Goal: Book appointment/travel/reservation

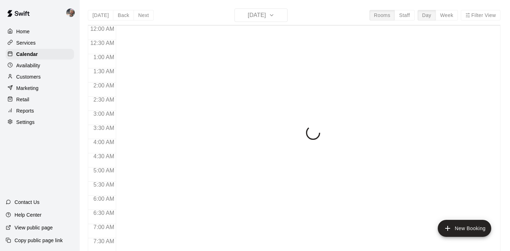
scroll to position [403, 0]
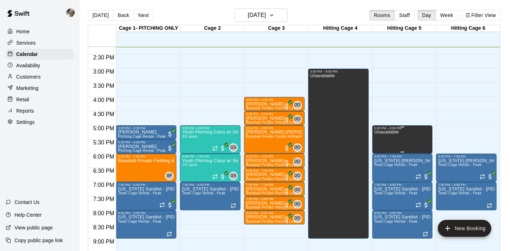
click at [414, 136] on div "Unavailable" at bounding box center [402, 255] width 56 height 251
click at [385, 155] on icon "delete" at bounding box center [381, 154] width 8 height 8
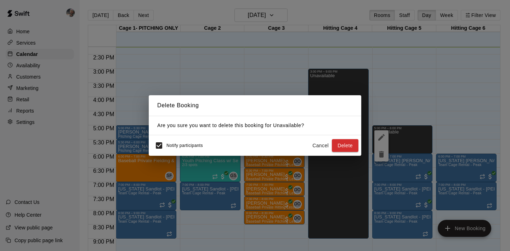
click at [327, 146] on button "Cancel" at bounding box center [320, 145] width 23 height 13
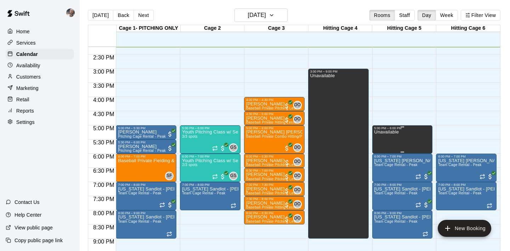
click at [412, 140] on div "Unavailable" at bounding box center [402, 255] width 56 height 251
click at [376, 158] on button "delete" at bounding box center [381, 154] width 14 height 14
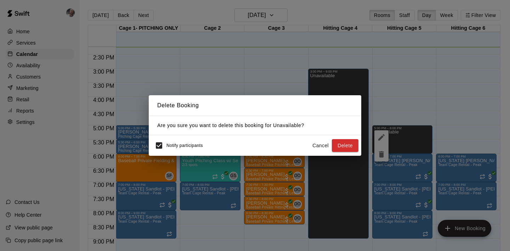
click at [362, 153] on div "Delete Booking Are you sure you want to delete this booking for Unavailable ? N…" at bounding box center [255, 125] width 510 height 251
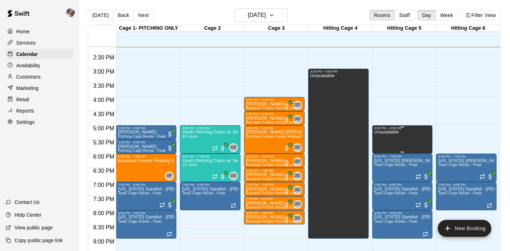
click at [401, 141] on div "Unavailable" at bounding box center [402, 255] width 56 height 251
click at [381, 154] on icon "delete" at bounding box center [381, 154] width 5 height 6
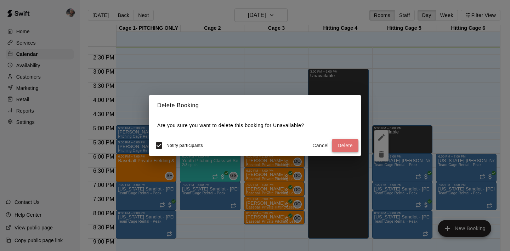
click at [351, 145] on button "Delete" at bounding box center [345, 145] width 27 height 13
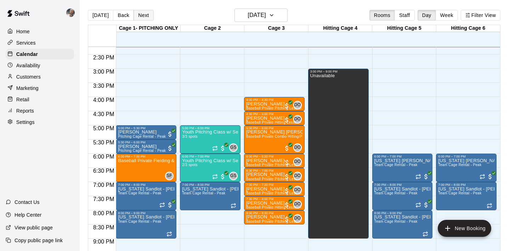
click at [146, 11] on button "Next" at bounding box center [143, 15] width 20 height 11
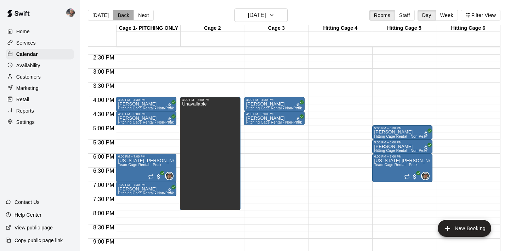
click at [126, 16] on button "Back" at bounding box center [123, 15] width 21 height 11
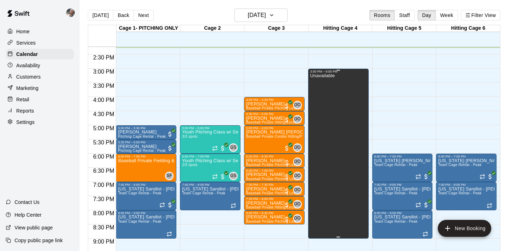
click at [329, 105] on div "Unavailable" at bounding box center [322, 198] width 24 height 251
click at [316, 80] on icon "edit" at bounding box center [317, 80] width 8 height 8
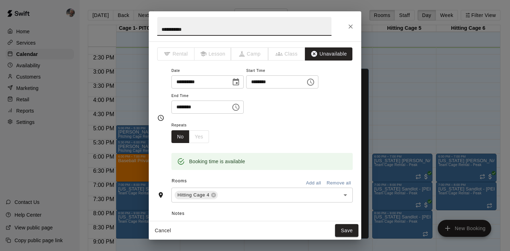
click at [352, 26] on icon "Close" at bounding box center [350, 26] width 7 height 7
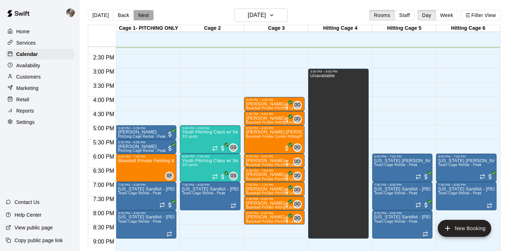
click at [144, 16] on button "Next" at bounding box center [143, 15] width 20 height 11
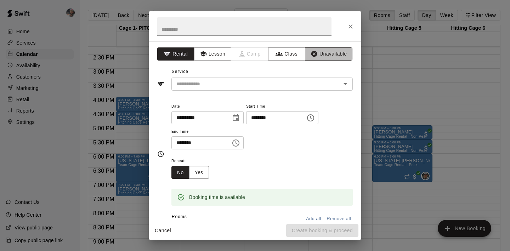
click at [319, 59] on button "Unavailable" at bounding box center [328, 53] width 47 height 13
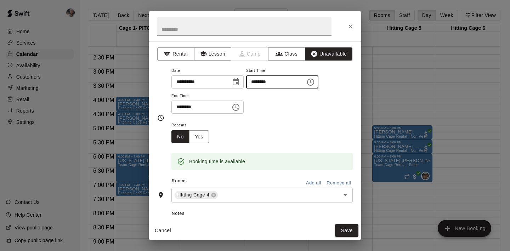
click at [274, 83] on input "********" at bounding box center [273, 81] width 55 height 13
click at [315, 80] on icon "Choose time, selected time is 3:00 PM" at bounding box center [310, 82] width 8 height 8
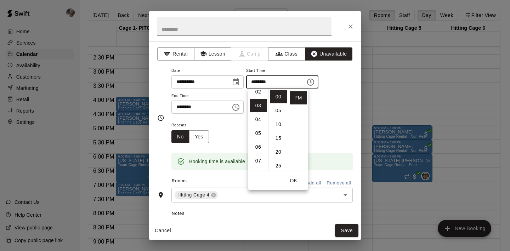
scroll to position [0, 0]
click at [260, 130] on li "07" at bounding box center [258, 130] width 17 height 13
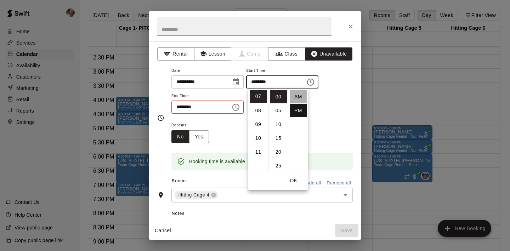
click at [297, 98] on li "AM" at bounding box center [298, 96] width 17 height 13
type input "********"
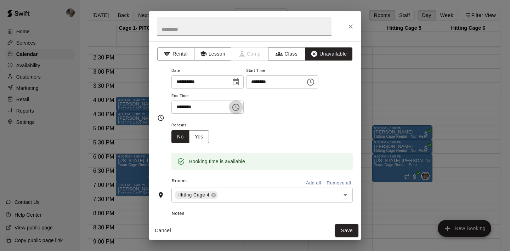
click at [234, 107] on icon "Choose time, selected time is 3:30 PM" at bounding box center [235, 107] width 7 height 7
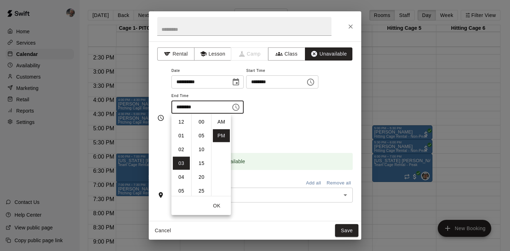
scroll to position [13, 0]
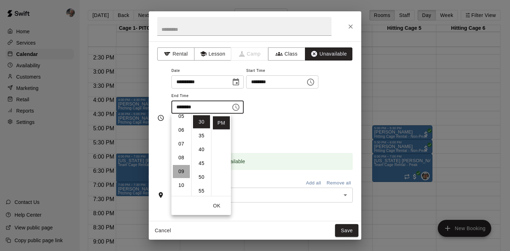
click at [184, 170] on li "09" at bounding box center [181, 171] width 17 height 13
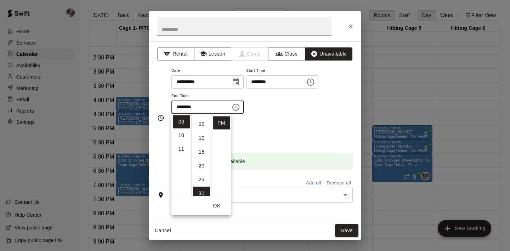
scroll to position [27, 0]
click at [184, 136] on li "10" at bounding box center [181, 135] width 17 height 13
click at [204, 118] on li "00" at bounding box center [201, 121] width 17 height 13
type input "********"
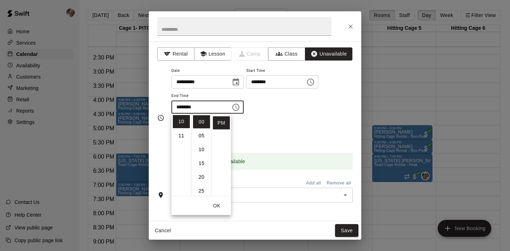
click at [257, 132] on div "Repeats No Yes" at bounding box center [261, 132] width 181 height 22
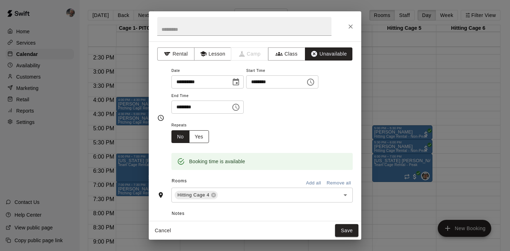
click at [202, 137] on button "Yes" at bounding box center [199, 136] width 20 height 13
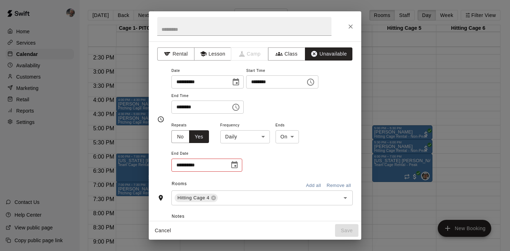
click at [233, 163] on icon "Choose date" at bounding box center [234, 164] width 6 height 7
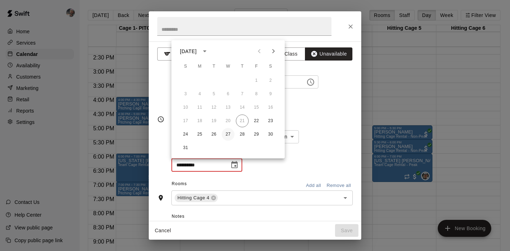
click at [229, 133] on button "27" at bounding box center [228, 134] width 13 height 13
type input "**********"
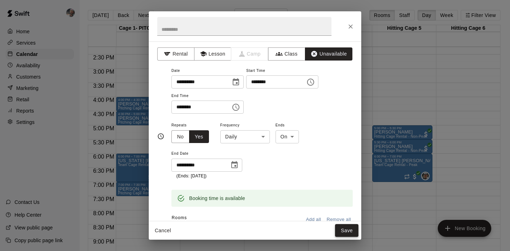
click at [341, 229] on button "Save" at bounding box center [346, 230] width 23 height 13
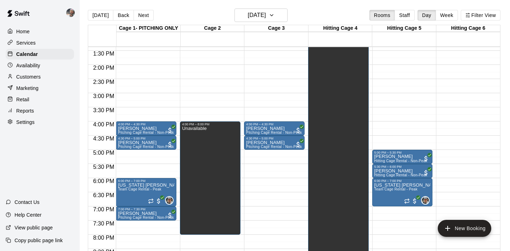
scroll to position [378, 0]
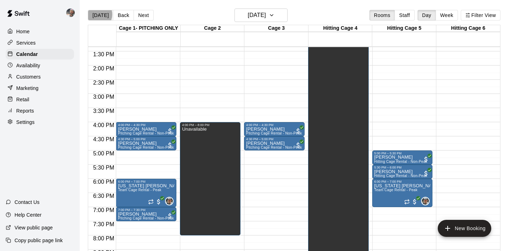
click at [97, 15] on button "[DATE]" at bounding box center [100, 15] width 25 height 11
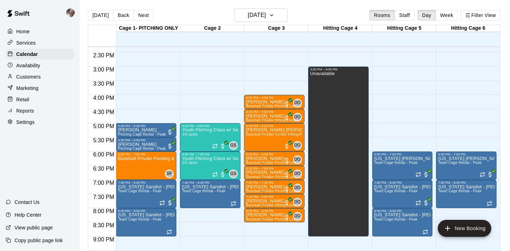
scroll to position [407, 0]
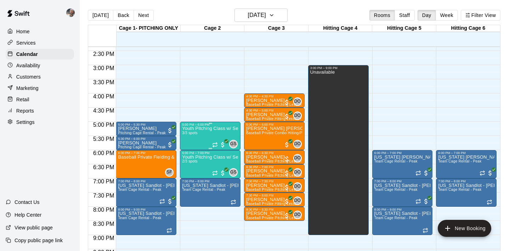
click at [199, 143] on div "Youth Pitching Class w/ Senior Instructor 3/3 spots" at bounding box center [210, 251] width 56 height 251
click at [188, 133] on icon "edit" at bounding box center [189, 134] width 8 height 8
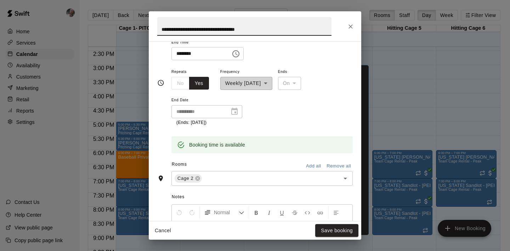
scroll to position [136, 0]
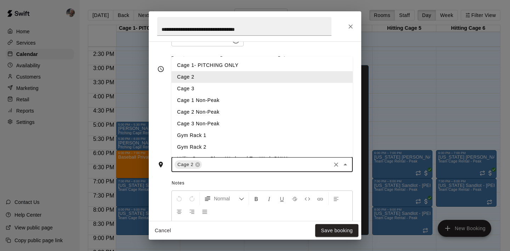
click at [234, 165] on input "text" at bounding box center [266, 164] width 127 height 9
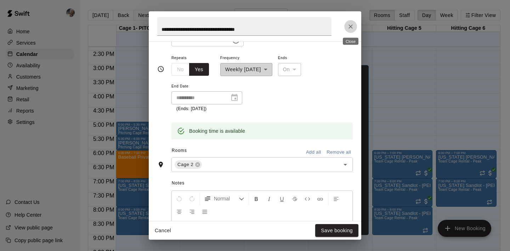
click at [351, 30] on icon "Close" at bounding box center [350, 26] width 7 height 7
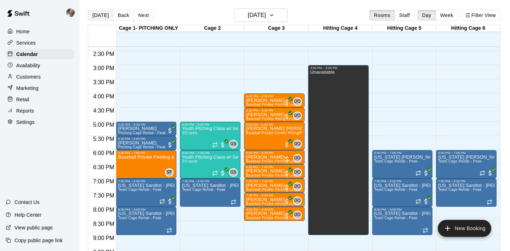
click at [104, 12] on button "[DATE]" at bounding box center [100, 15] width 25 height 11
click at [101, 19] on button "[DATE]" at bounding box center [100, 15] width 25 height 11
click at [123, 15] on button "Back" at bounding box center [123, 15] width 21 height 11
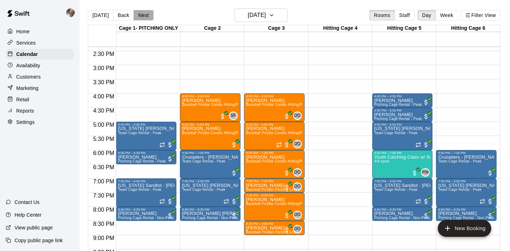
click at [141, 16] on button "Next" at bounding box center [143, 15] width 20 height 11
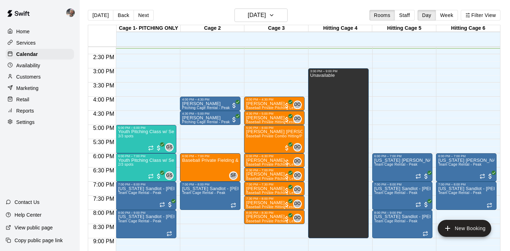
scroll to position [392, 0]
